Goal: Information Seeking & Learning: Compare options

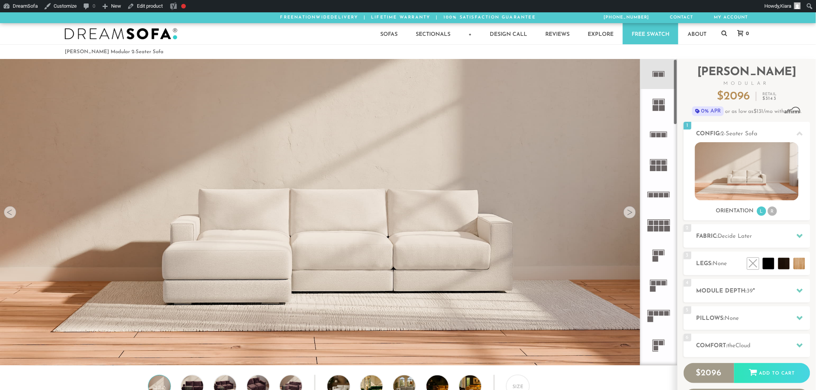
click at [659, 102] on rect at bounding box center [661, 102] width 5 height 5
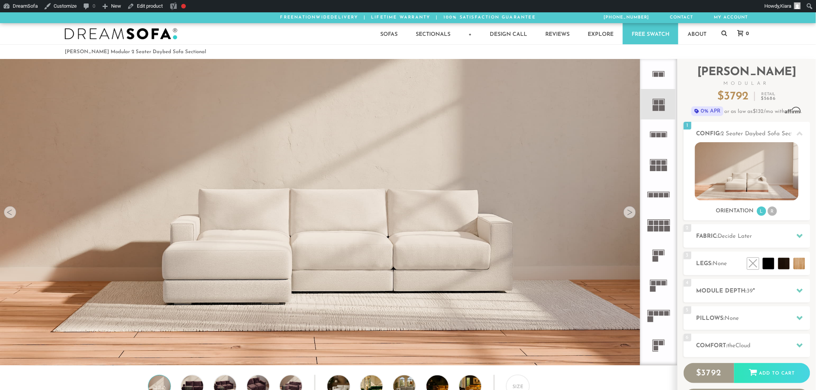
click at [662, 145] on icon at bounding box center [659, 135] width 30 height 30
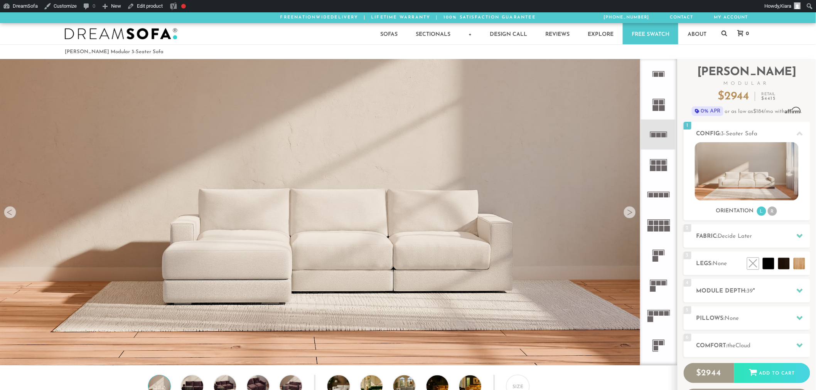
click at [659, 168] on rect at bounding box center [659, 168] width 5 height 6
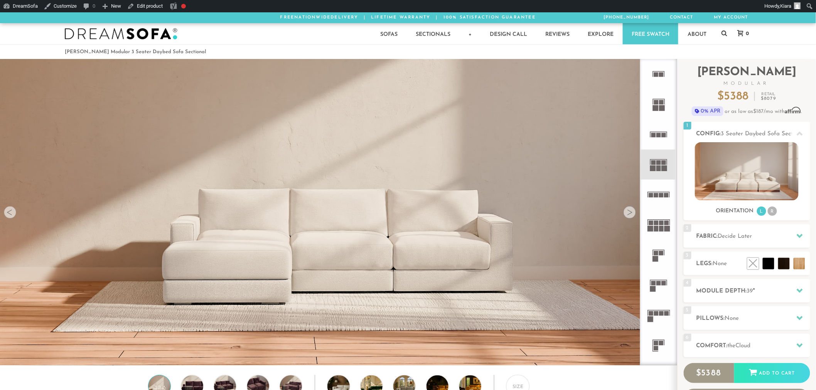
click at [666, 206] on icon at bounding box center [659, 195] width 30 height 30
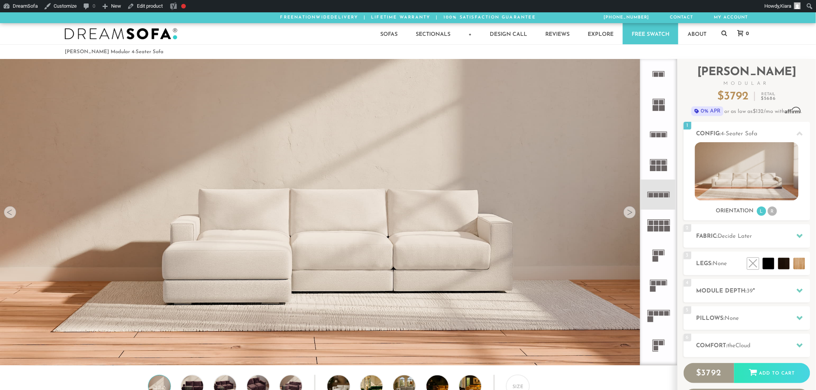
click at [670, 225] on rect at bounding box center [669, 222] width 1 height 5
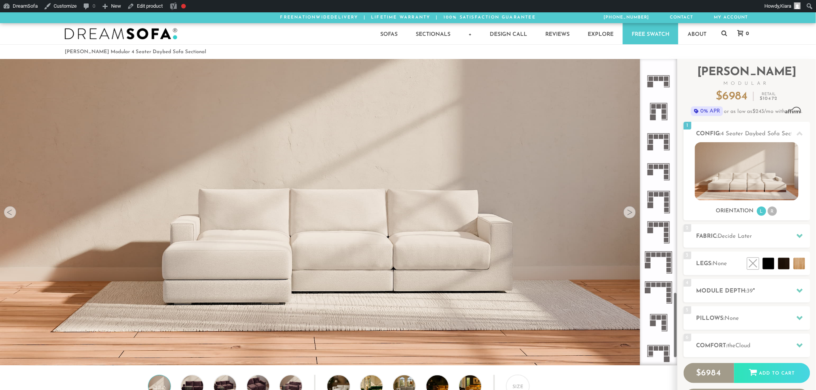
scroll to position [1139, 0]
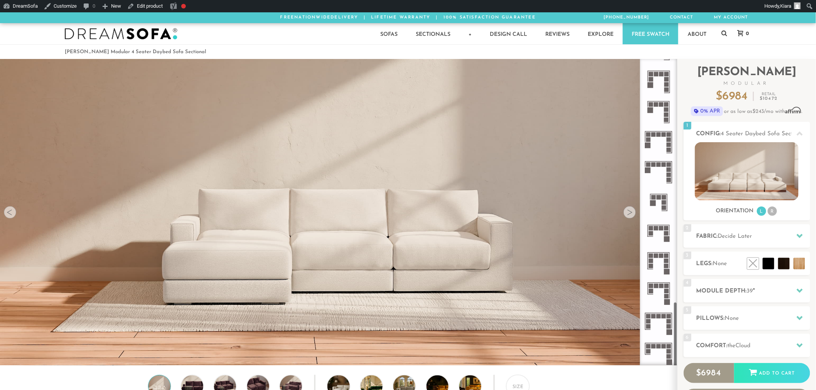
click at [663, 260] on icon at bounding box center [659, 263] width 30 height 30
